Goal: Find specific page/section: Find specific page/section

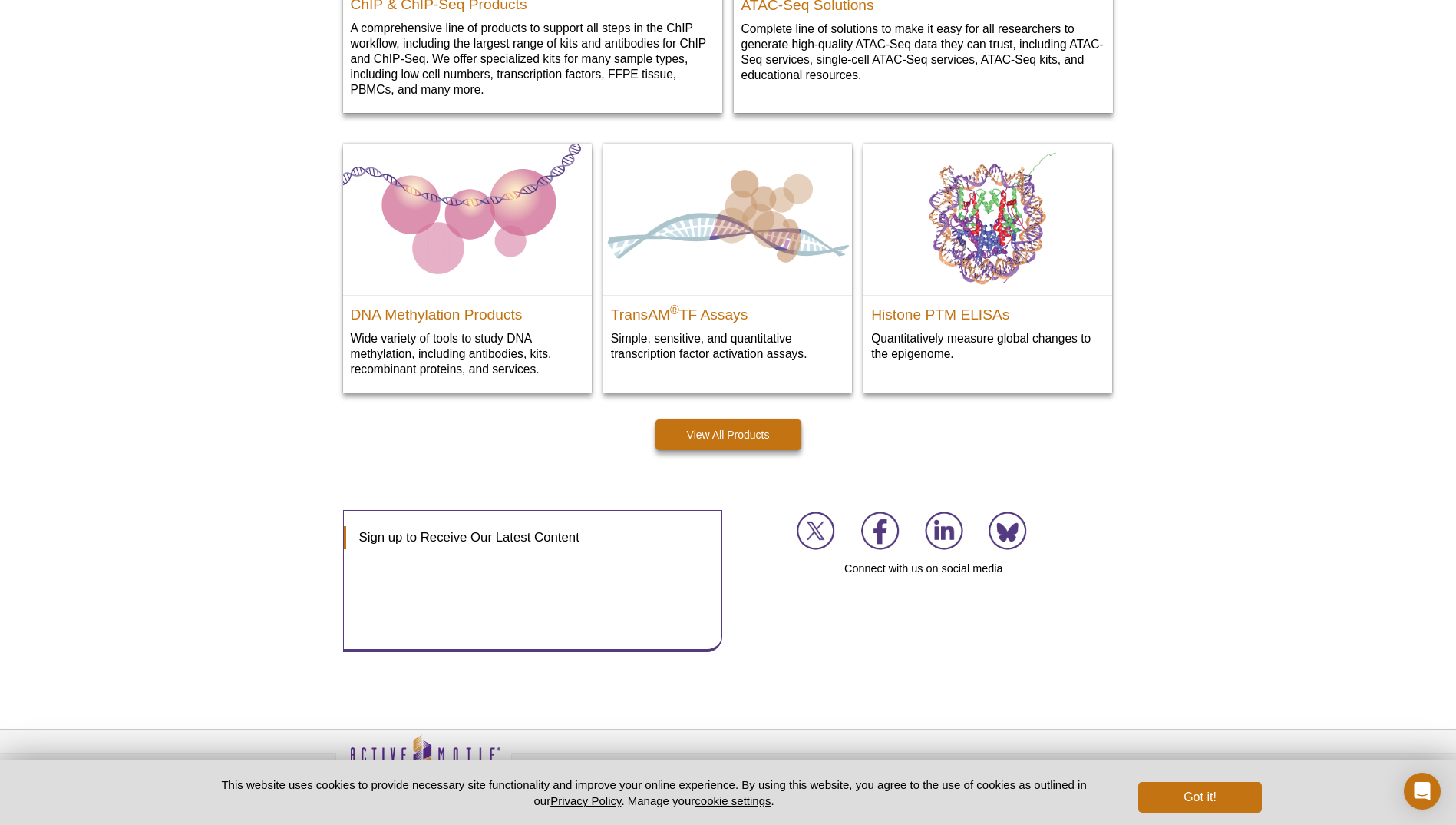
scroll to position [1915, 0]
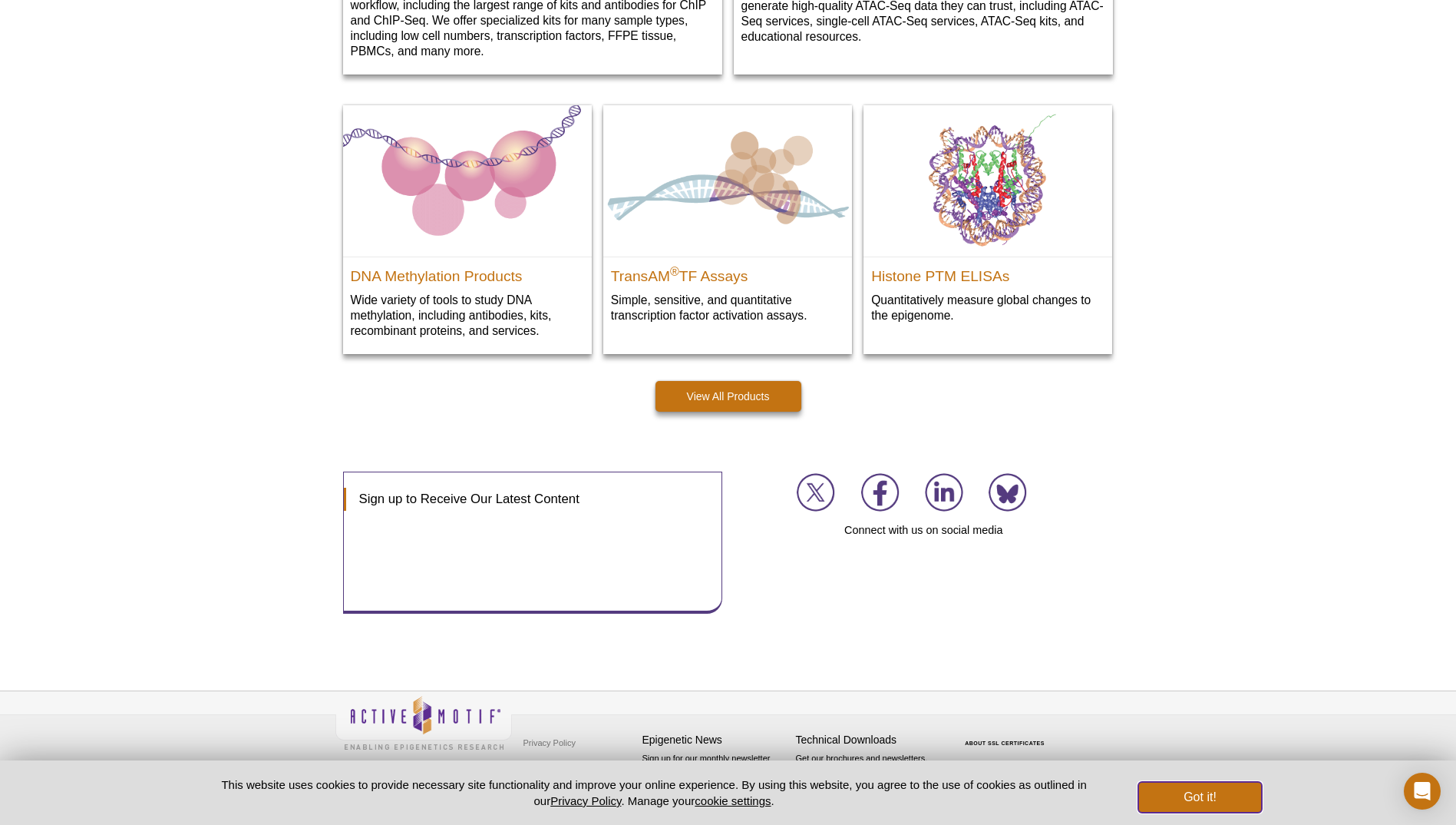
click at [1223, 789] on button "Got it!" at bounding box center [1200, 796] width 123 height 30
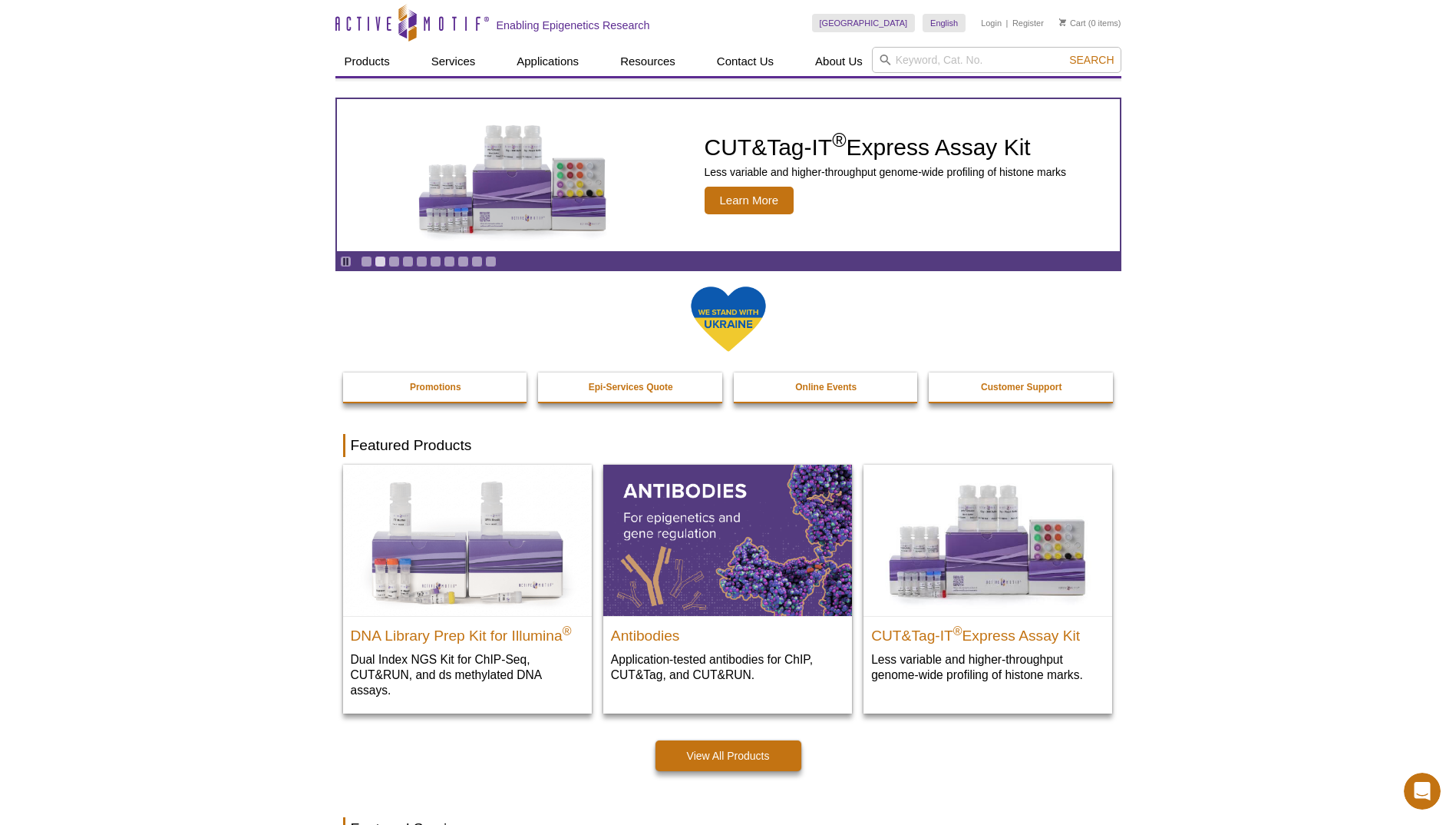
scroll to position [0, 0]
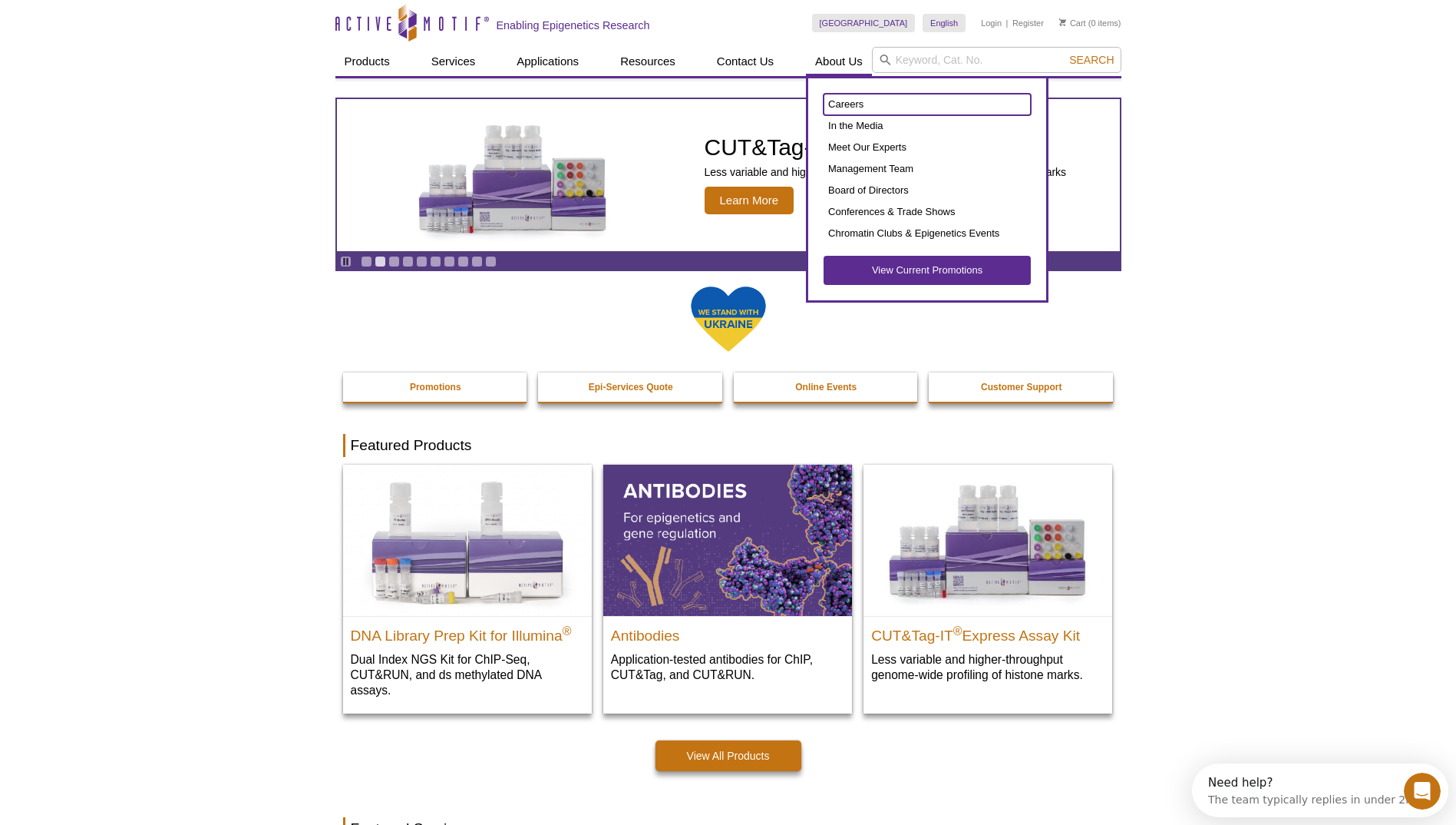
click at [848, 103] on link "Careers" at bounding box center [927, 104] width 207 height 21
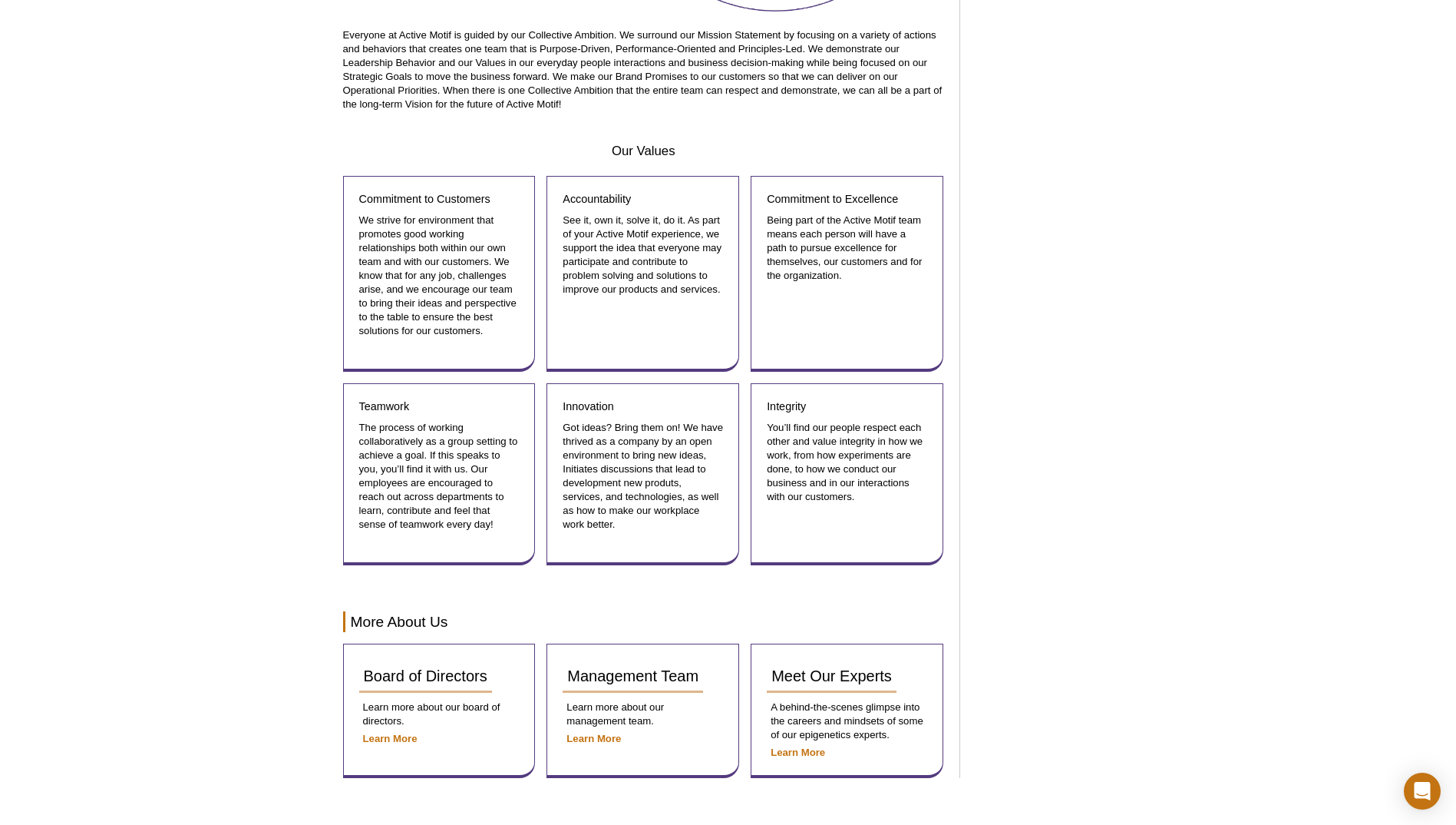
scroll to position [1599, 0]
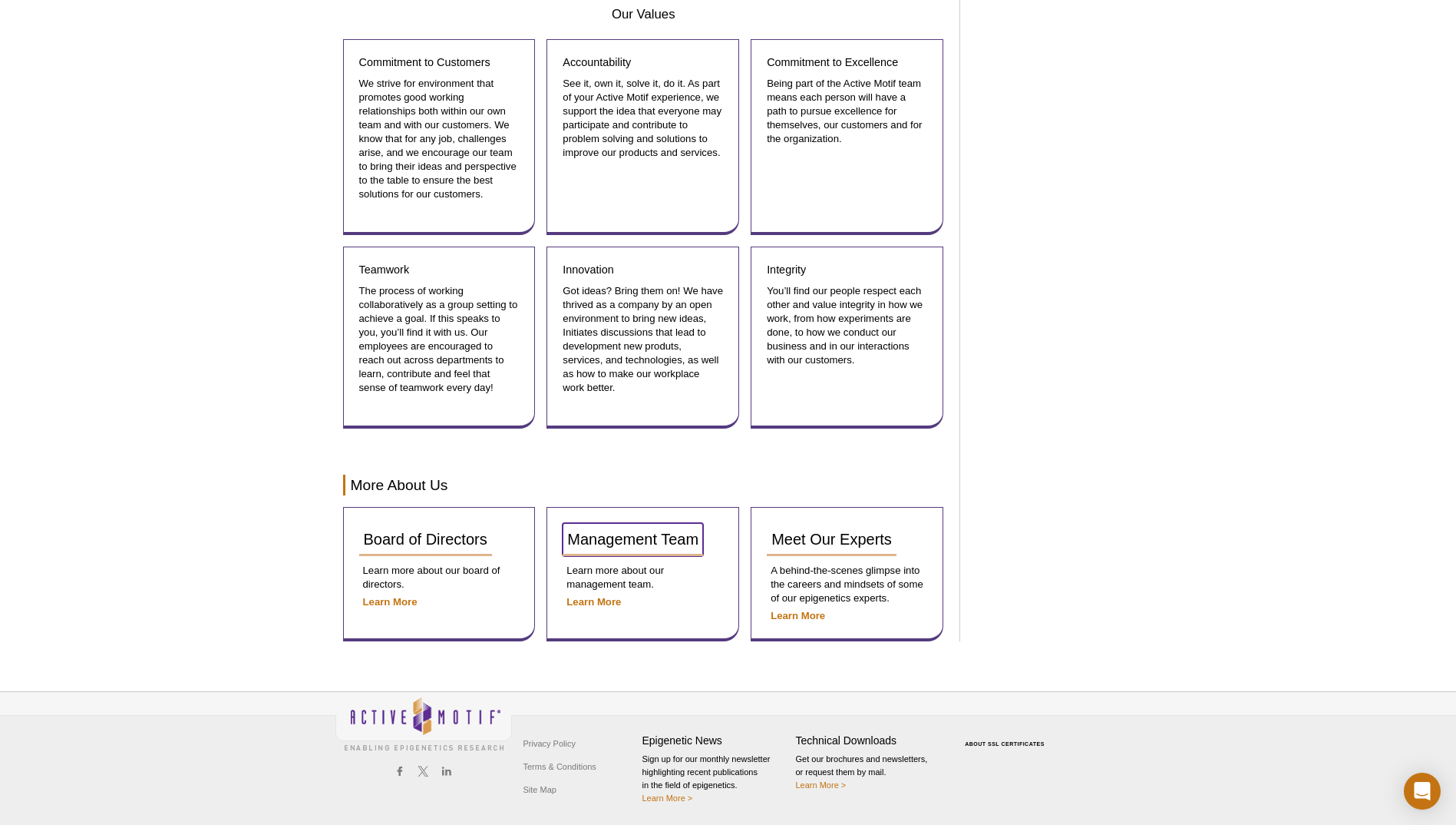
click at [626, 541] on span "Management Team" at bounding box center [633, 539] width 131 height 17
